Goal: Task Accomplishment & Management: Complete application form

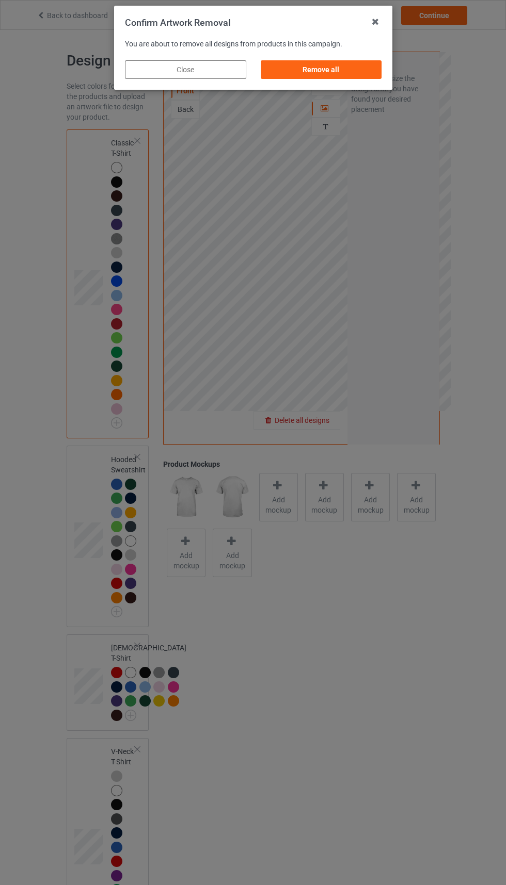
click at [318, 70] on div "Remove all" at bounding box center [320, 69] width 121 height 19
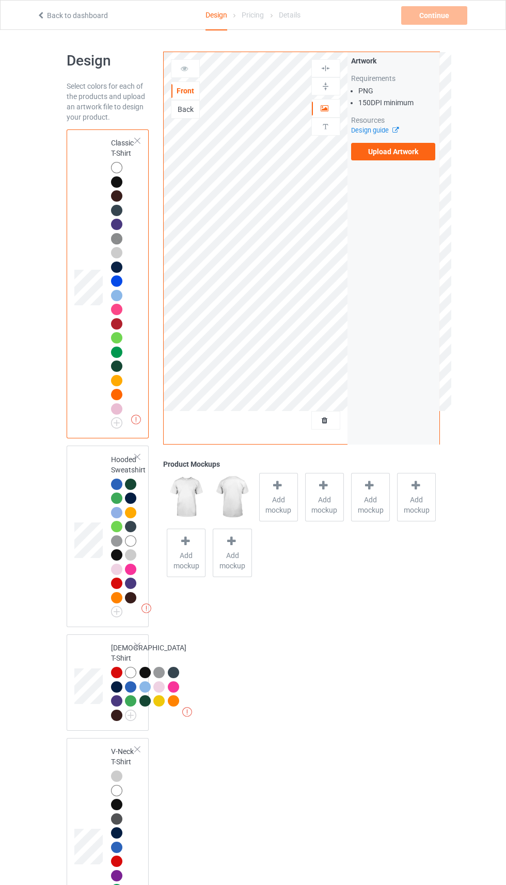
click at [395, 130] on icon at bounding box center [393, 128] width 8 height 7
click at [391, 155] on label "Upload Artwork" at bounding box center [393, 152] width 85 height 18
click at [0, 0] on input "Upload Artwork" at bounding box center [0, 0] width 0 height 0
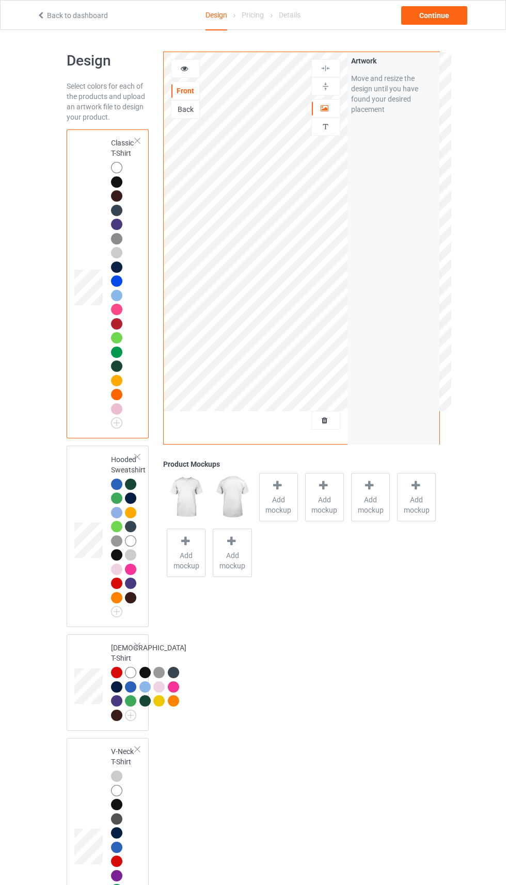
click at [325, 421] on icon at bounding box center [324, 418] width 9 height 7
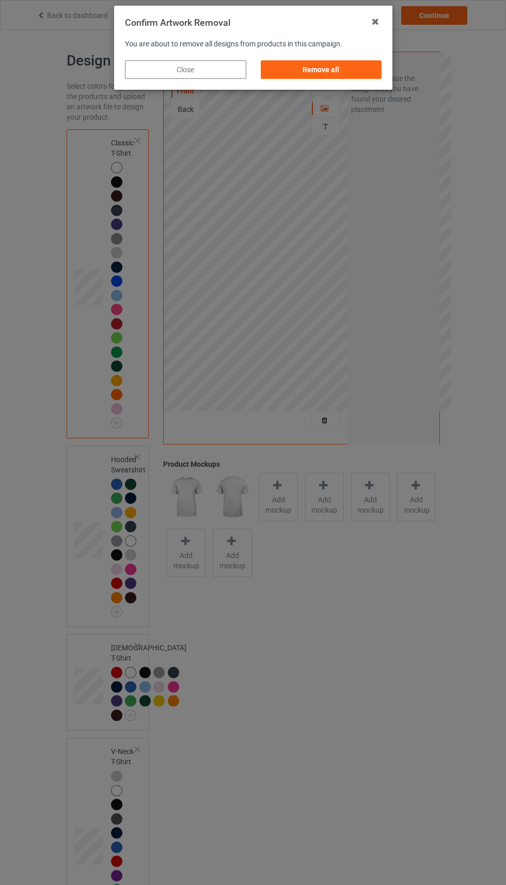
click at [334, 68] on div "Remove all" at bounding box center [320, 69] width 121 height 19
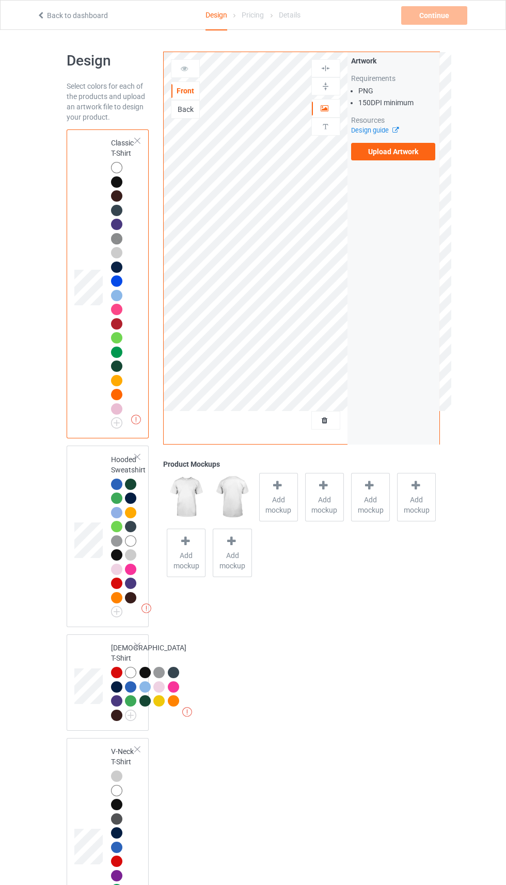
click at [193, 117] on div "Back" at bounding box center [185, 109] width 29 height 19
click at [185, 116] on div "Back" at bounding box center [185, 109] width 29 height 19
click at [181, 112] on div "Back" at bounding box center [185, 109] width 28 height 10
click at [396, 156] on label "Upload Artwork" at bounding box center [393, 152] width 85 height 18
click at [0, 0] on input "Upload Artwork" at bounding box center [0, 0] width 0 height 0
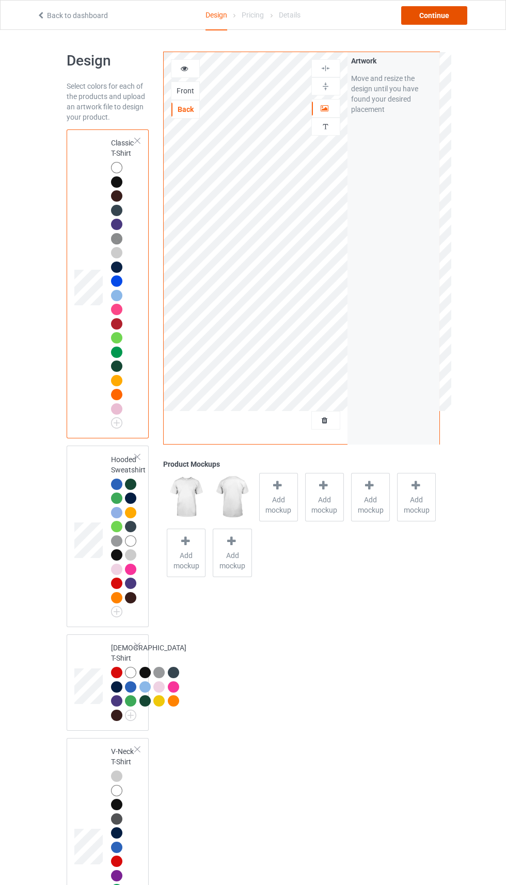
click at [439, 22] on div "Continue" at bounding box center [434, 15] width 66 height 19
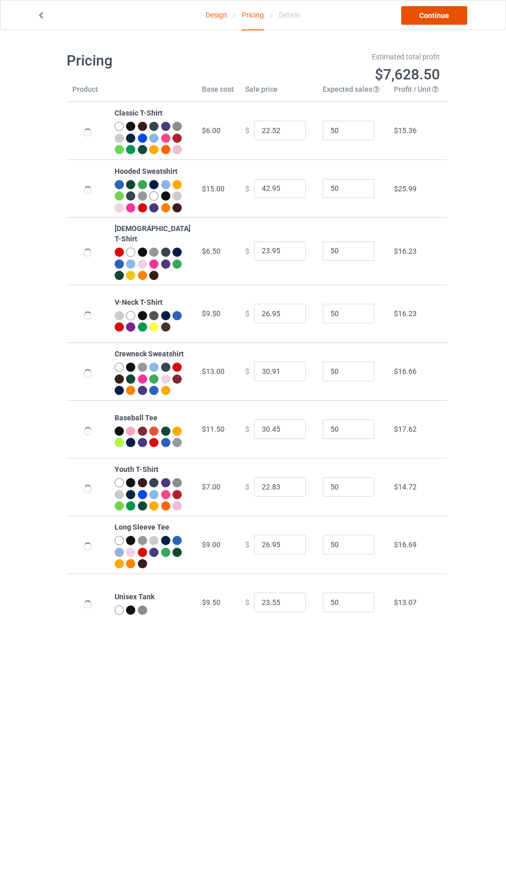
click at [430, 11] on link "Continue" at bounding box center [434, 15] width 66 height 19
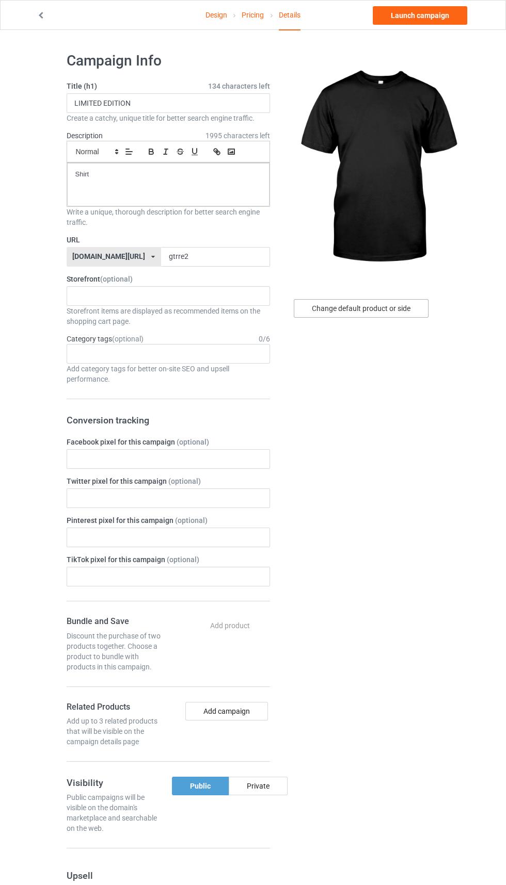
click at [396, 308] on div "Change default product or side" at bounding box center [361, 308] width 135 height 19
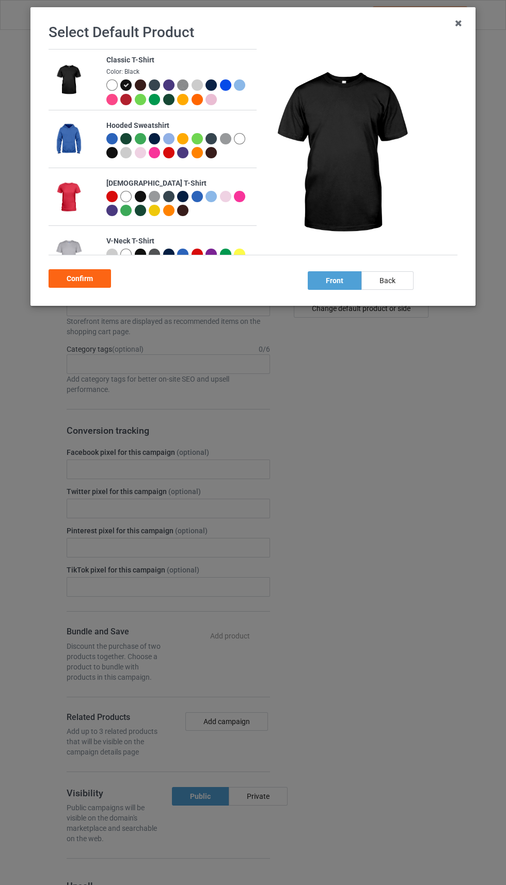
click at [387, 314] on div "Select Default Product Classic T-Shirt Color: Black Hooded Sweatshirt [DEMOGRAP…" at bounding box center [253, 442] width 506 height 885
click at [383, 286] on div "back" at bounding box center [387, 280] width 52 height 19
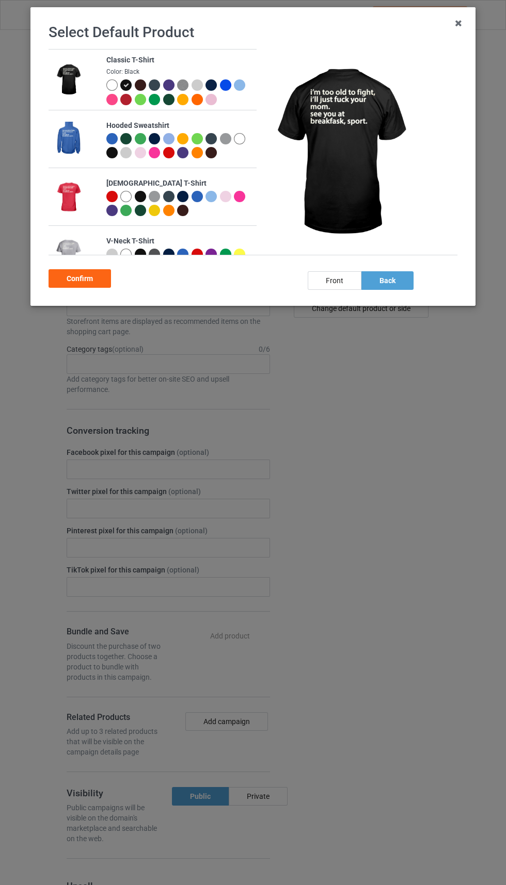
click at [73, 276] on div "Confirm" at bounding box center [80, 278] width 62 height 19
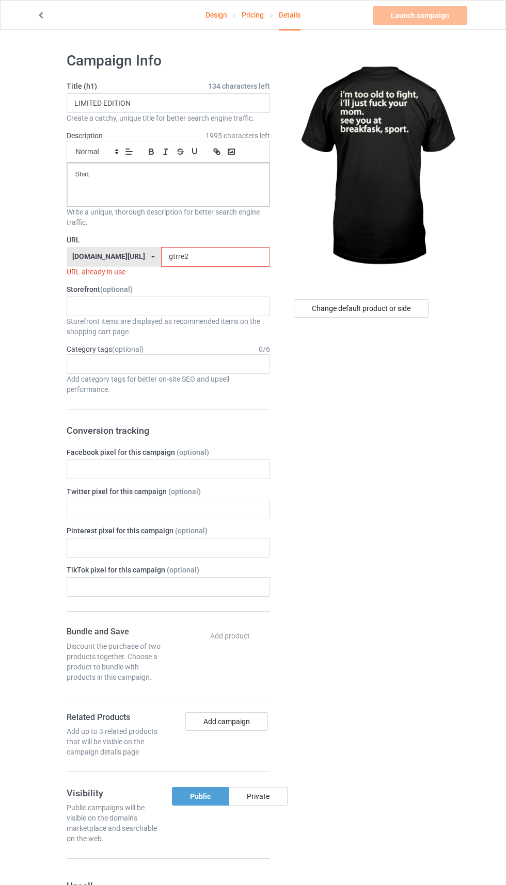
click at [192, 257] on input "gtrre2" at bounding box center [215, 257] width 109 height 20
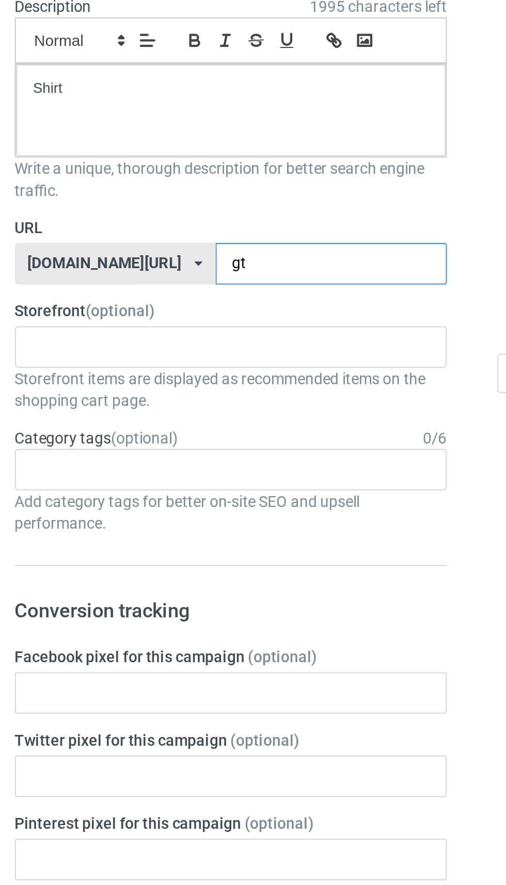
type input "g"
type input "Gtrr1"
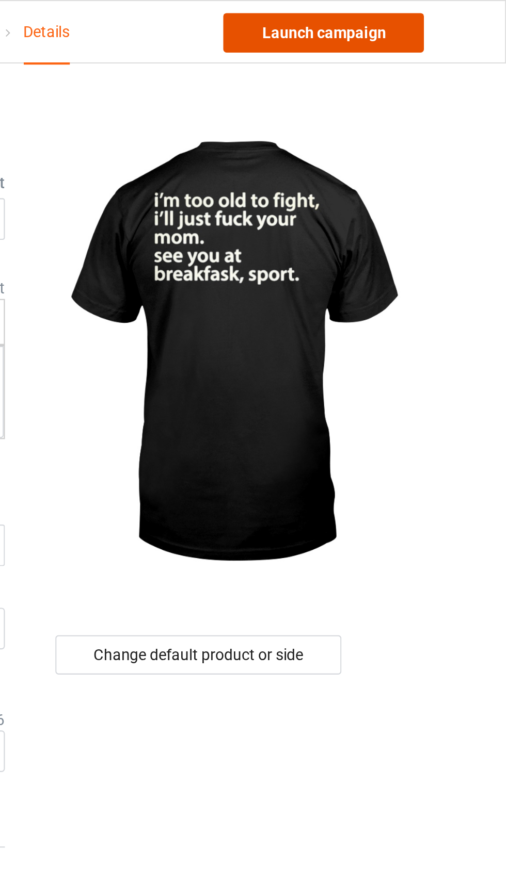
click at [442, 20] on link "Launch campaign" at bounding box center [420, 15] width 94 height 19
